Goal: Task Accomplishment & Management: Manage account settings

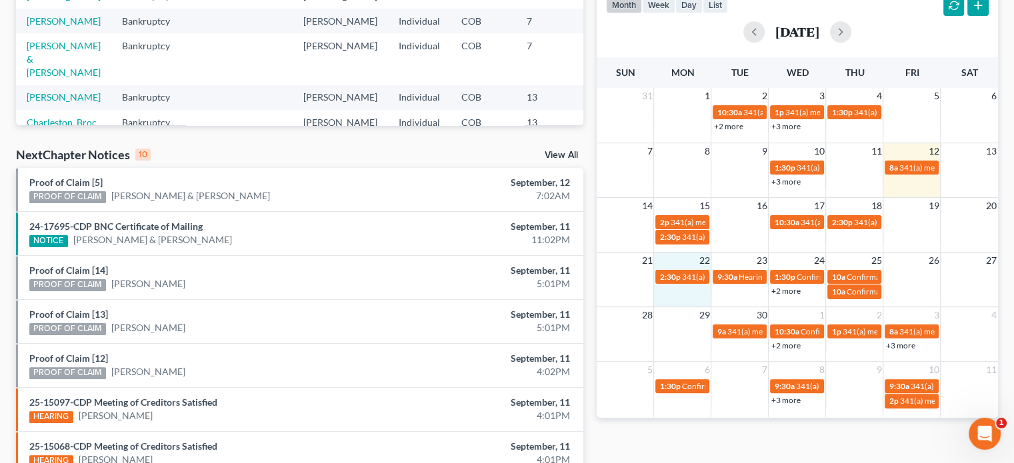
click at [663, 286] on td "2:30p 341(a) meeting for Myisha Barr" at bounding box center [682, 284] width 57 height 31
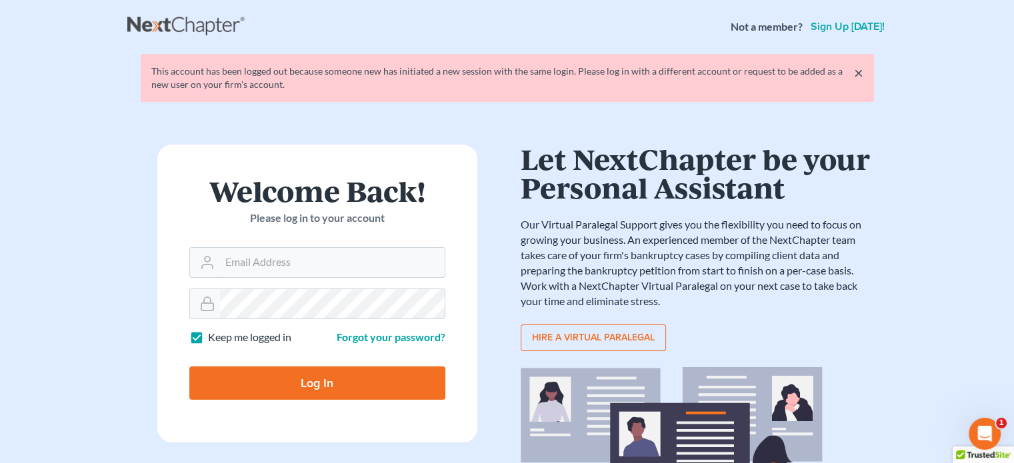
type input "steven@hollandlaw970.com"
click at [327, 386] on input "Log In" at bounding box center [317, 383] width 256 height 33
type input "Thinking..."
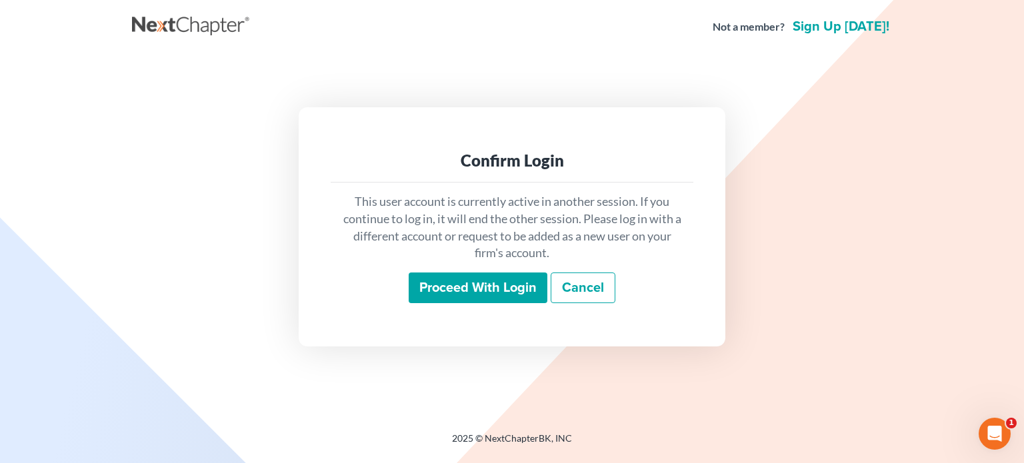
click at [443, 289] on input "Proceed with login" at bounding box center [478, 288] width 139 height 31
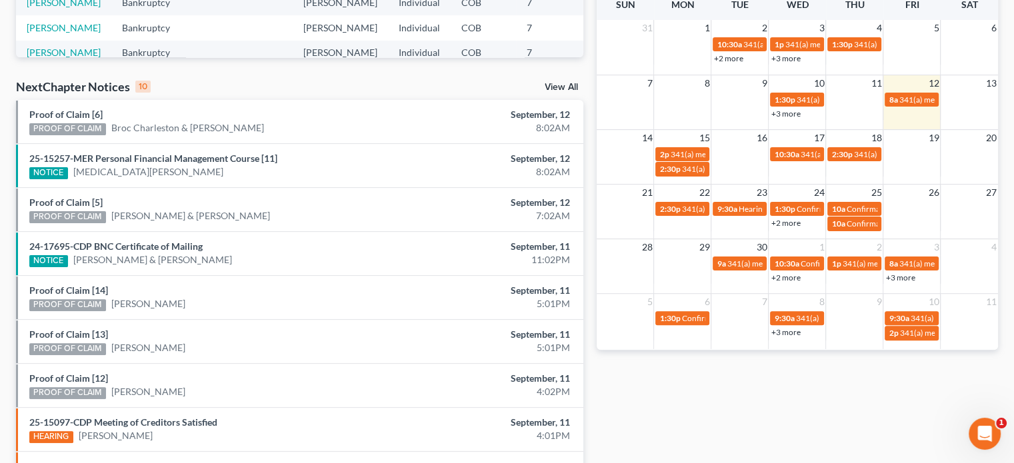
scroll to position [357, 0]
